Goal: Information Seeking & Learning: Find specific fact

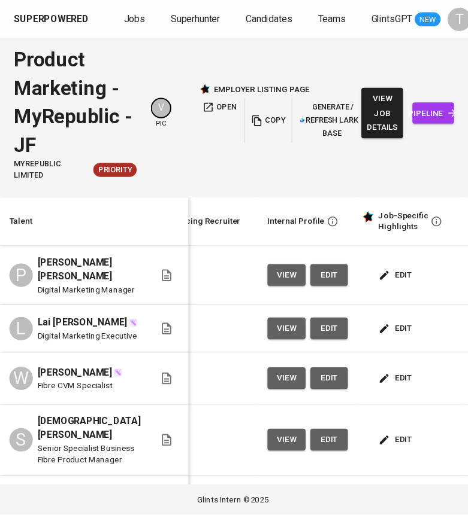
scroll to position [0, 457]
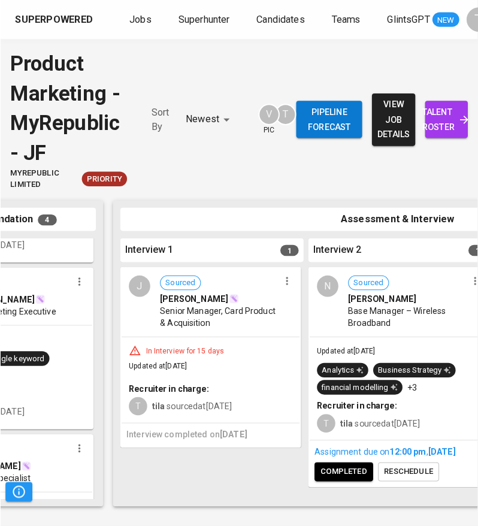
scroll to position [0, 328]
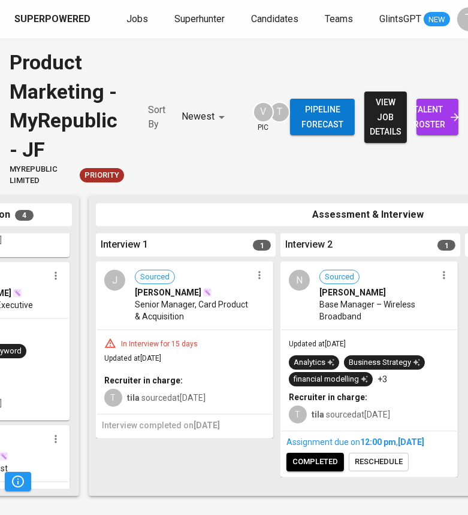
click at [337, 327] on div "N Sourced [PERSON_NAME] Base Manager – Wireless Broadband" at bounding box center [368, 296] width 175 height 67
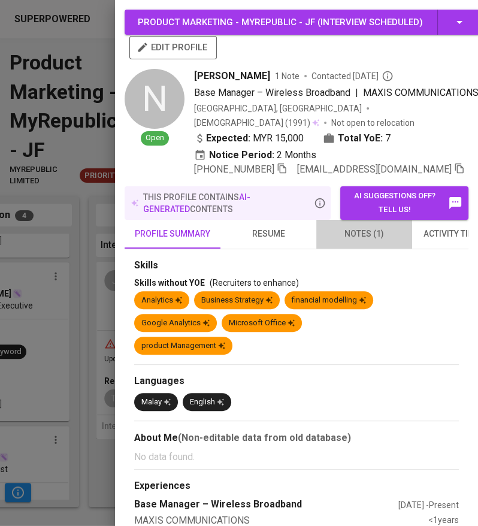
click at [355, 233] on span "notes (1)" at bounding box center [363, 233] width 81 height 15
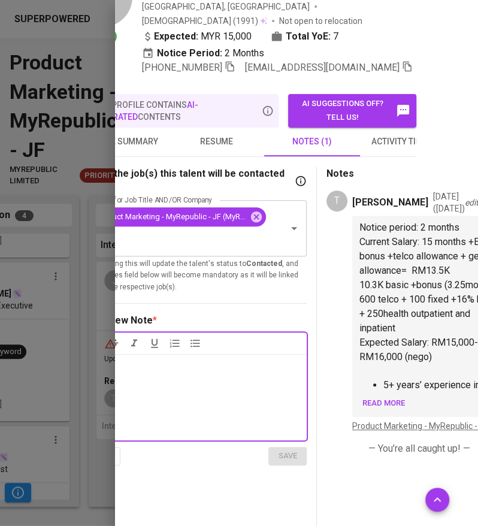
scroll to position [103, 52]
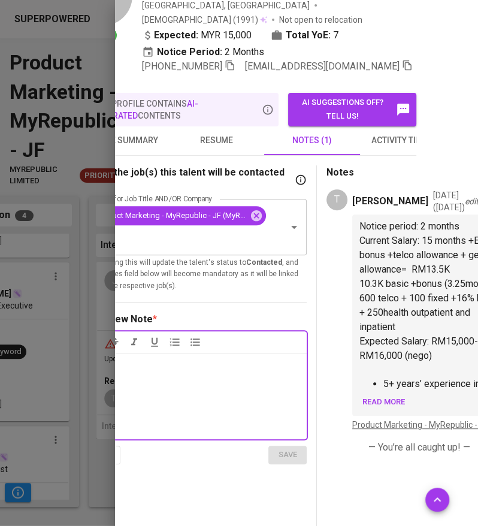
click at [395, 409] on span "Read more" at bounding box center [383, 402] width 43 height 14
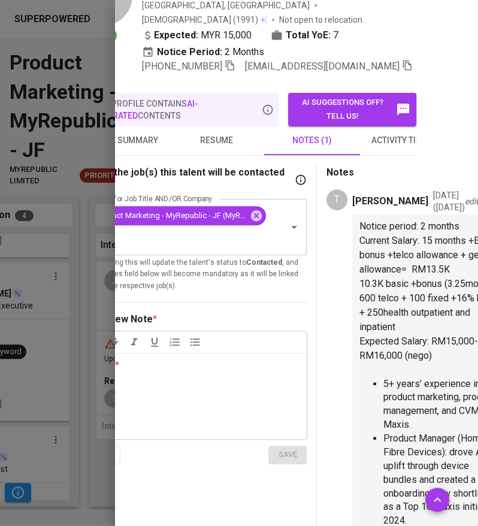
scroll to position [123, 52]
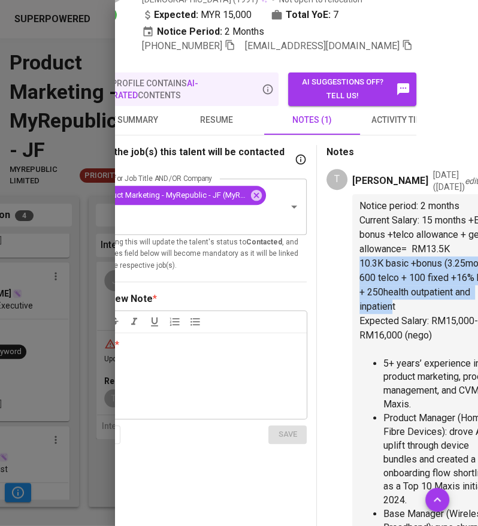
drag, startPoint x: 361, startPoint y: 354, endPoint x: 394, endPoint y: 424, distance: 77.4
click at [394, 312] on span "10.3K basic +bonus (3.25month) + 600 telco + 100 fixed +16% kwsp + 250health ou…" at bounding box center [431, 284] width 145 height 54
click at [357, 356] on div "Notice period: 2 months Current Salary: 15 months +EPF + bonus +telco allowance…" at bounding box center [431, 482] width 158 height 576
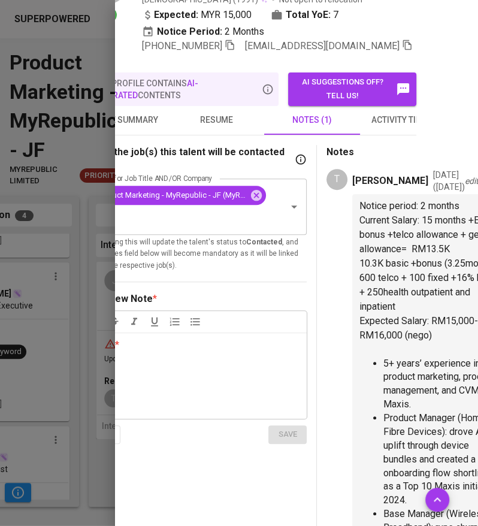
drag, startPoint x: 359, startPoint y: 338, endPoint x: 418, endPoint y: 422, distance: 103.1
click at [418, 422] on div "Notice period: 2 months Current Salary: 15 months +EPF + bonus +telco allowance…" at bounding box center [431, 471] width 144 height 545
copy div "RM13.5K 10.3K basic +bonus (3.25month) + 600 telco + 100 fixed +16% kwsp + 250h…"
